Goal: Information Seeking & Learning: Learn about a topic

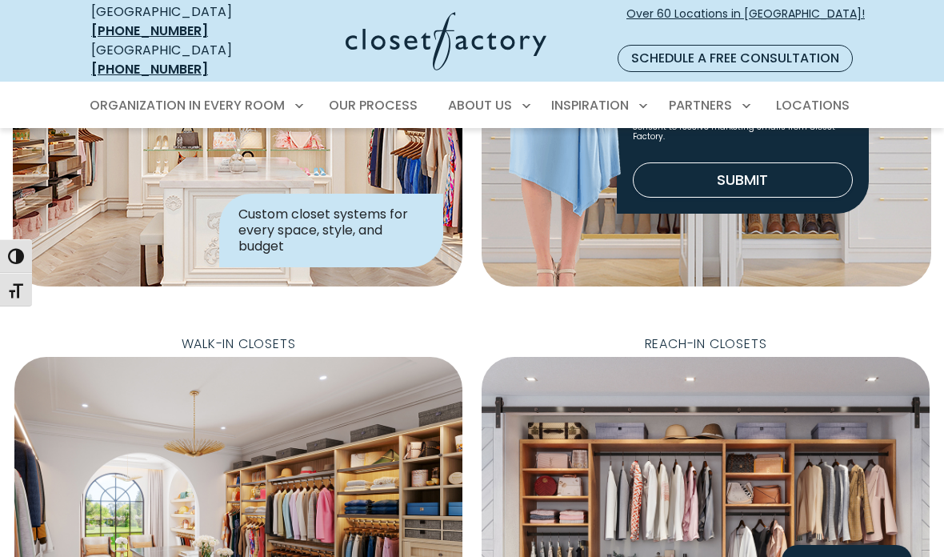
scroll to position [318, 0]
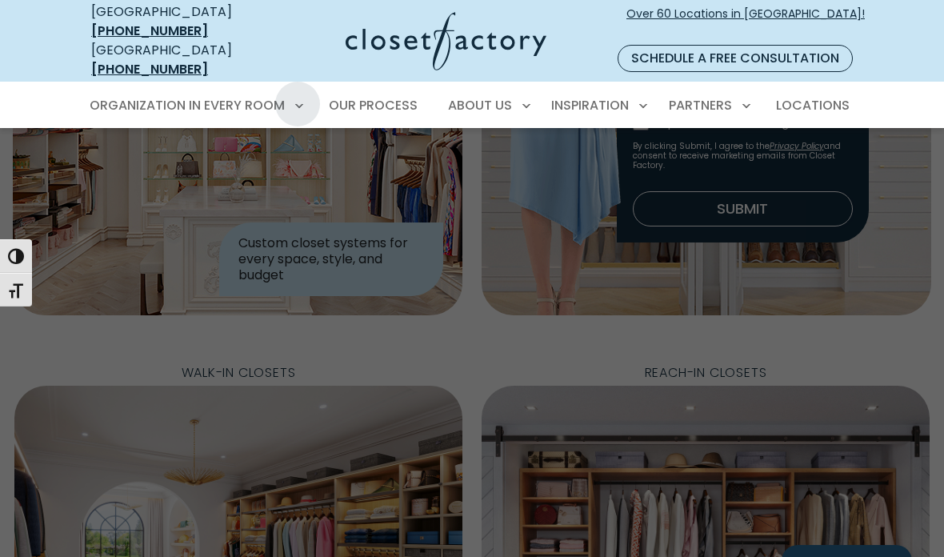
click at [186, 212] on link "Reach-In Closets" at bounding box center [194, 221] width 240 height 30
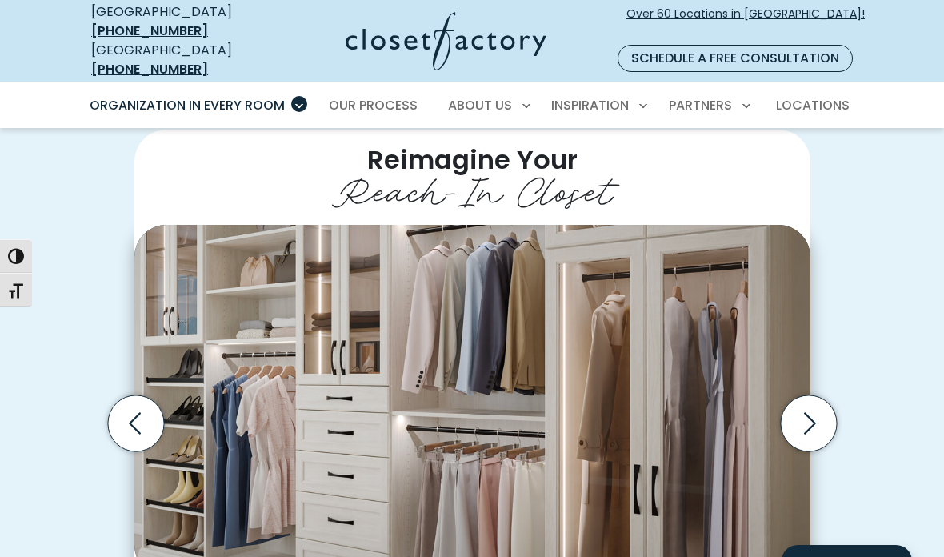
scroll to position [326, 0]
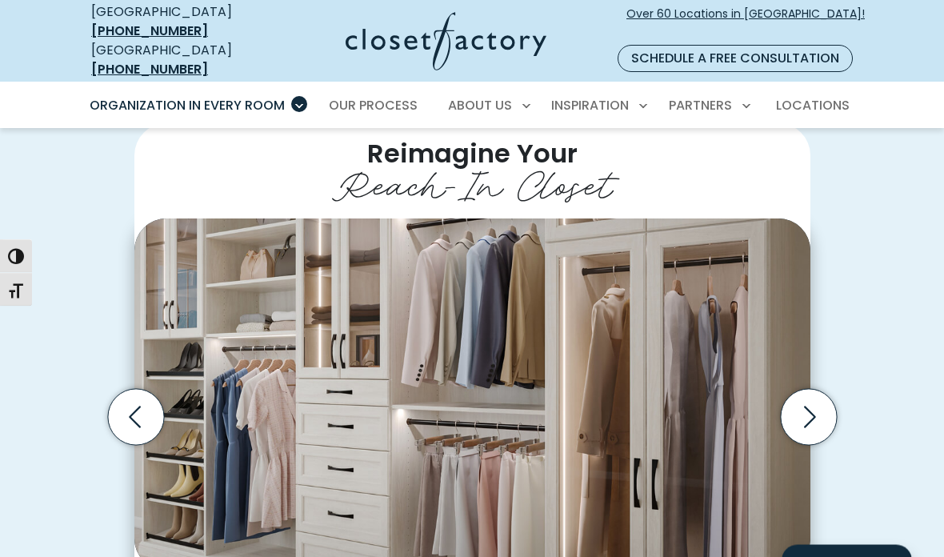
click at [162, 396] on icon "Previous slide" at bounding box center [135, 418] width 56 height 56
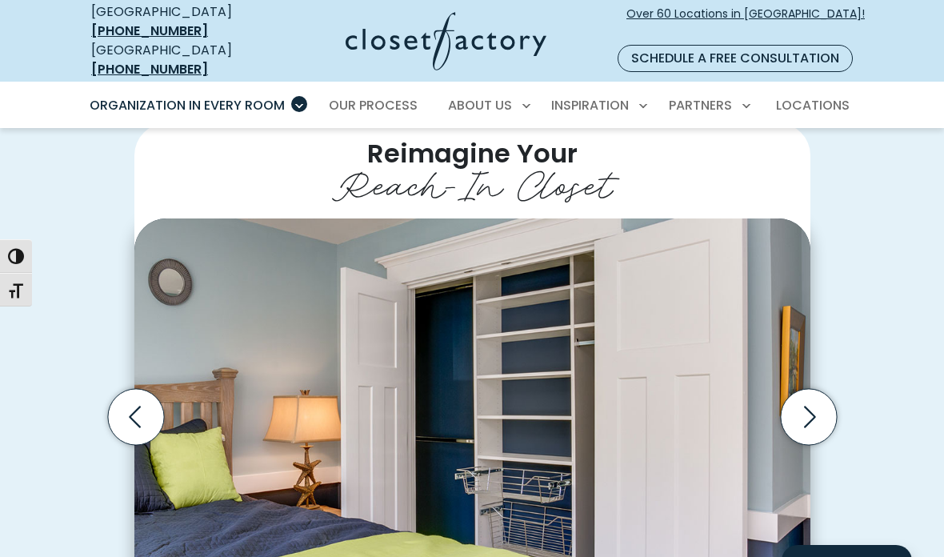
click at [138, 401] on icon "Previous slide" at bounding box center [135, 417] width 56 height 56
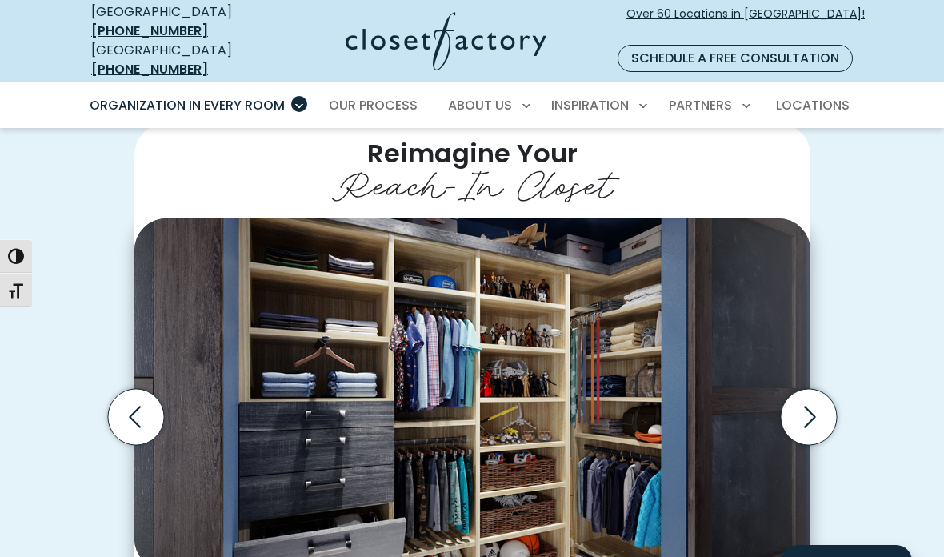
click at [133, 406] on icon "Previous slide" at bounding box center [135, 417] width 56 height 56
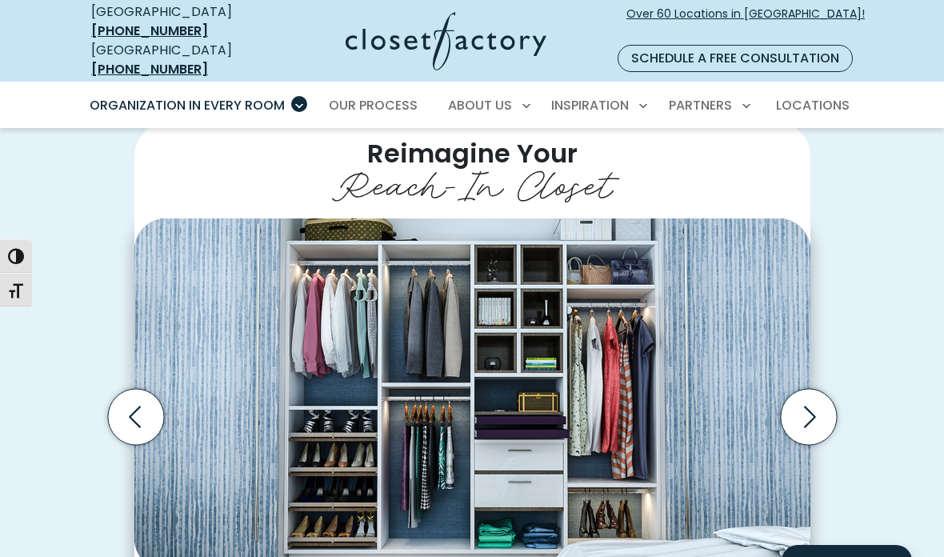
click at [137, 399] on icon "Previous slide" at bounding box center [135, 417] width 56 height 56
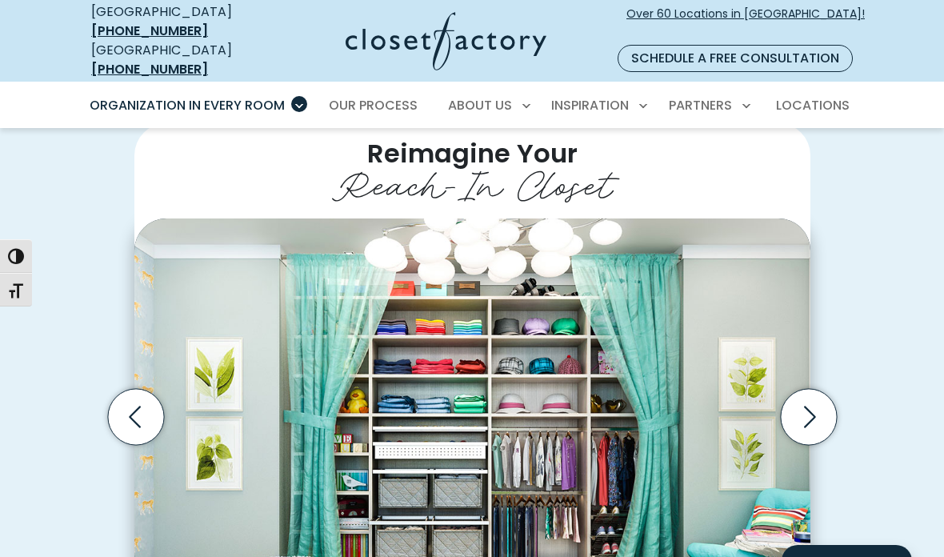
click at [141, 410] on icon "Previous slide" at bounding box center [135, 417] width 56 height 56
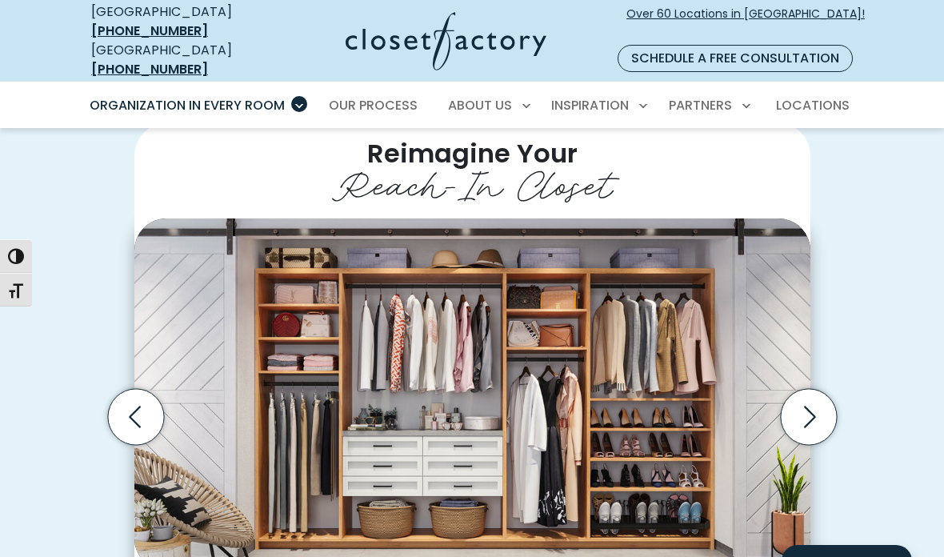
click at [135, 408] on icon "Previous slide" at bounding box center [135, 417] width 56 height 56
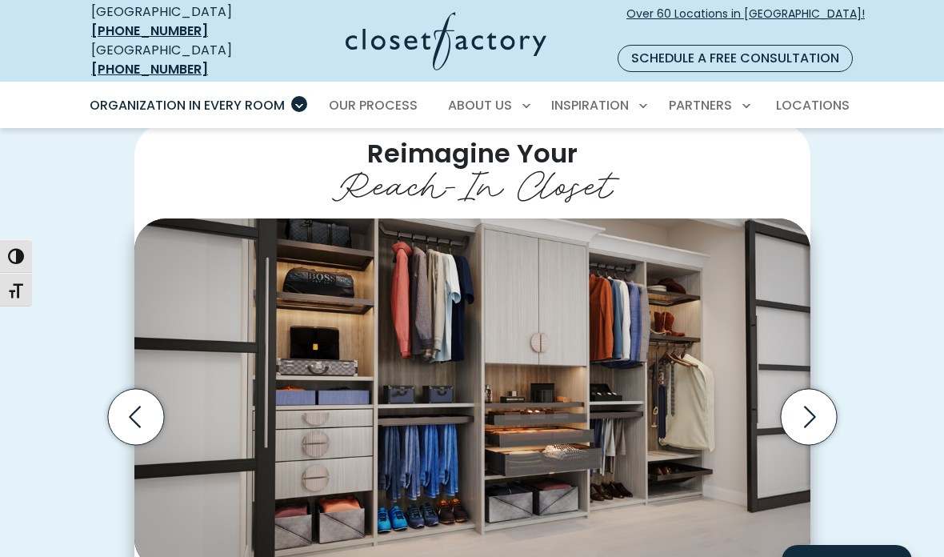
click at [133, 411] on icon "Previous slide" at bounding box center [135, 417] width 56 height 56
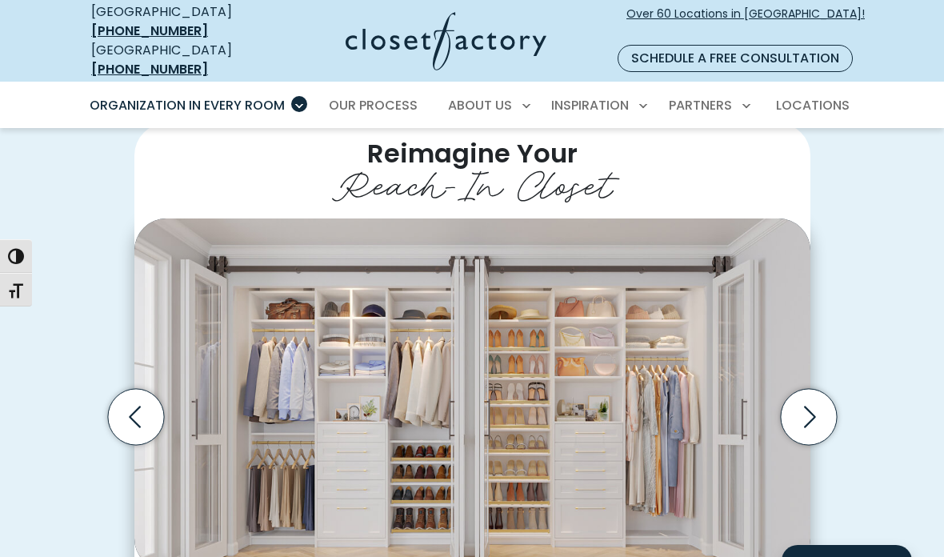
click at [129, 405] on icon "Previous slide" at bounding box center [135, 417] width 56 height 56
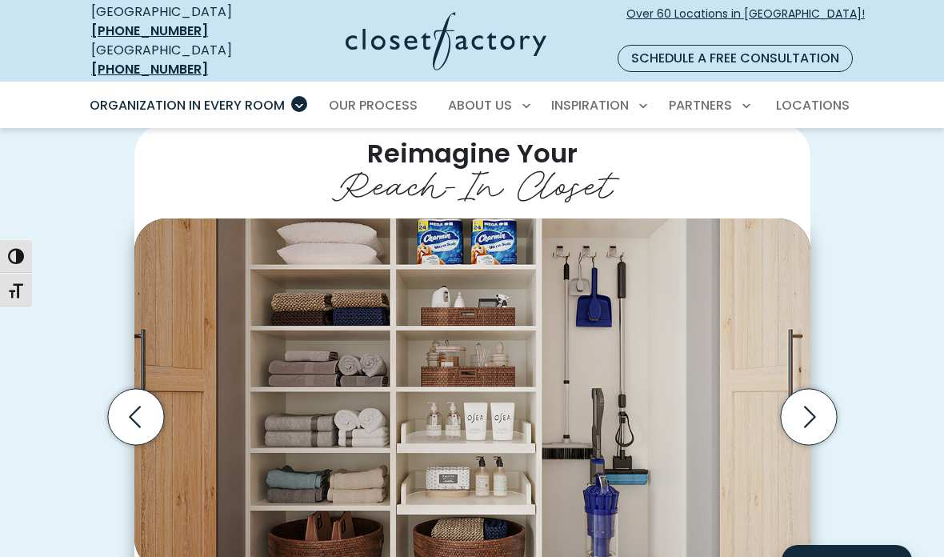
click at [136, 408] on icon "Previous slide" at bounding box center [135, 417] width 56 height 56
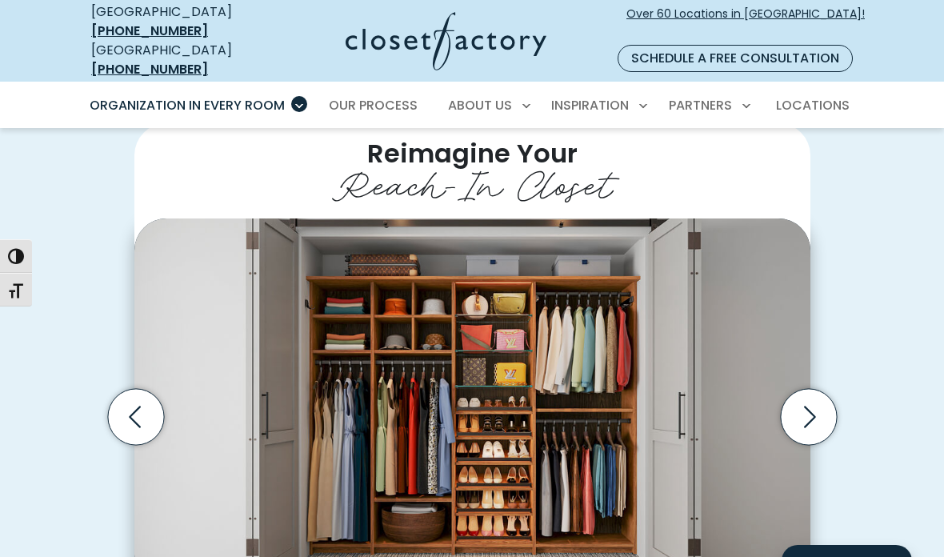
click at [134, 411] on icon "Previous slide" at bounding box center [135, 417] width 56 height 56
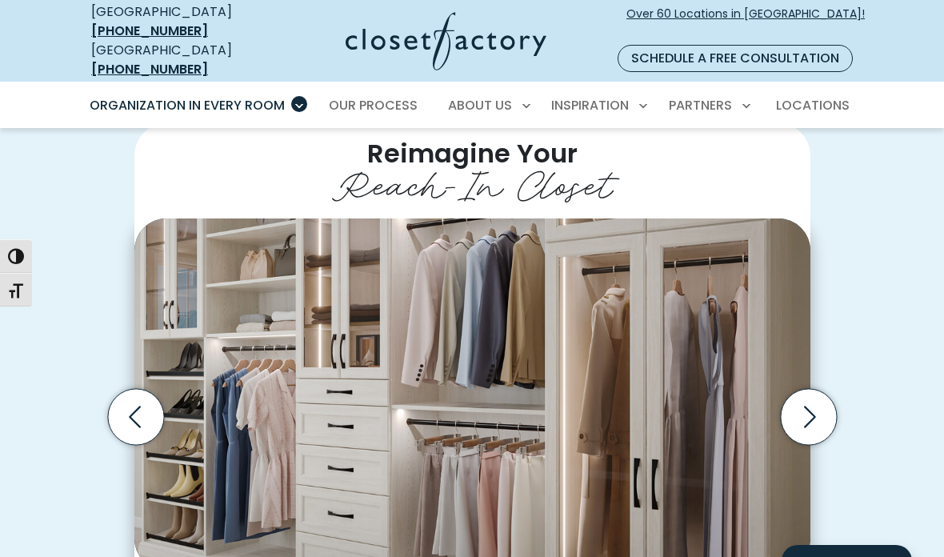
click at [125, 404] on icon "Previous slide" at bounding box center [135, 417] width 56 height 56
